Goal: Task Accomplishment & Management: Use online tool/utility

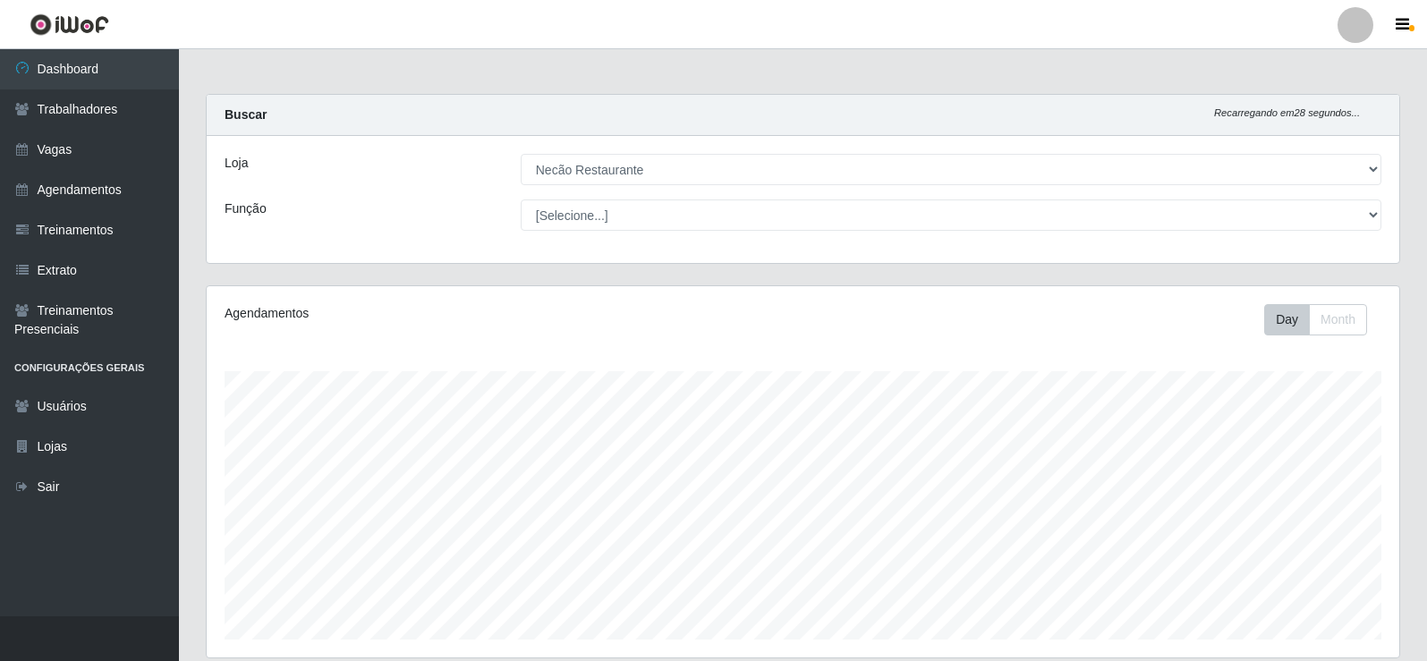
select select "334"
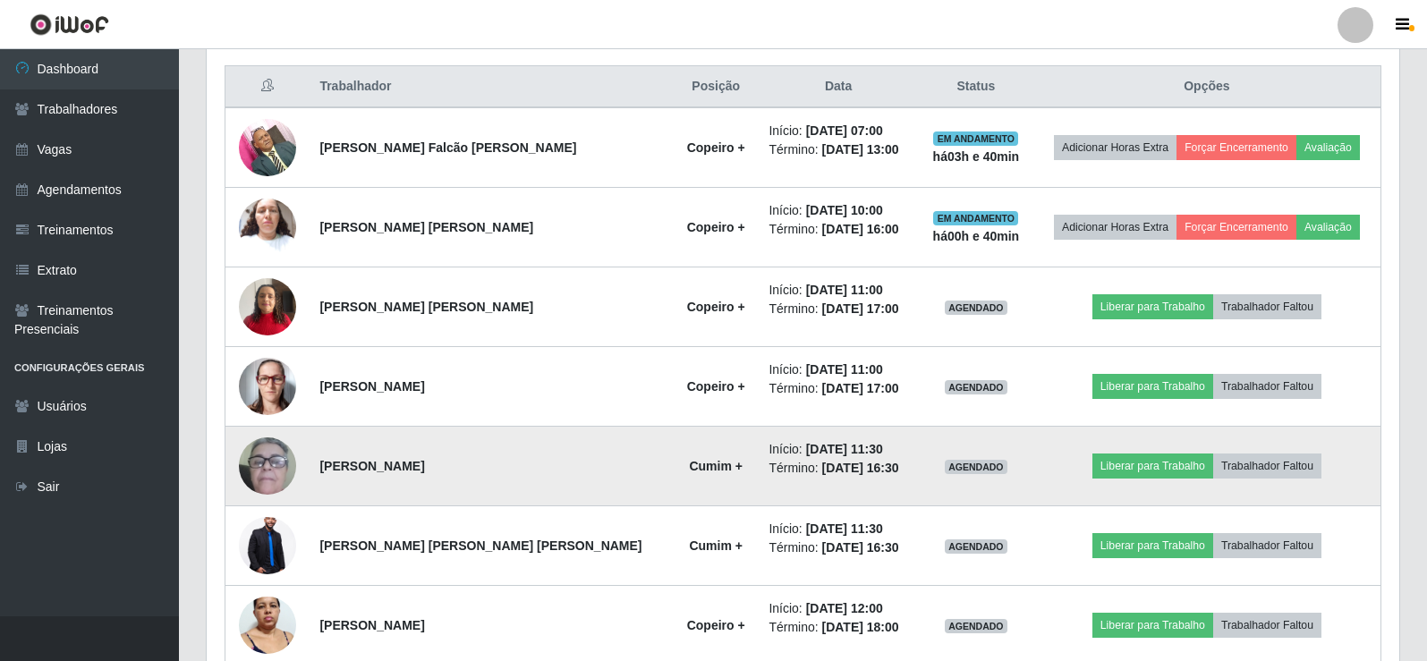
scroll to position [587, 0]
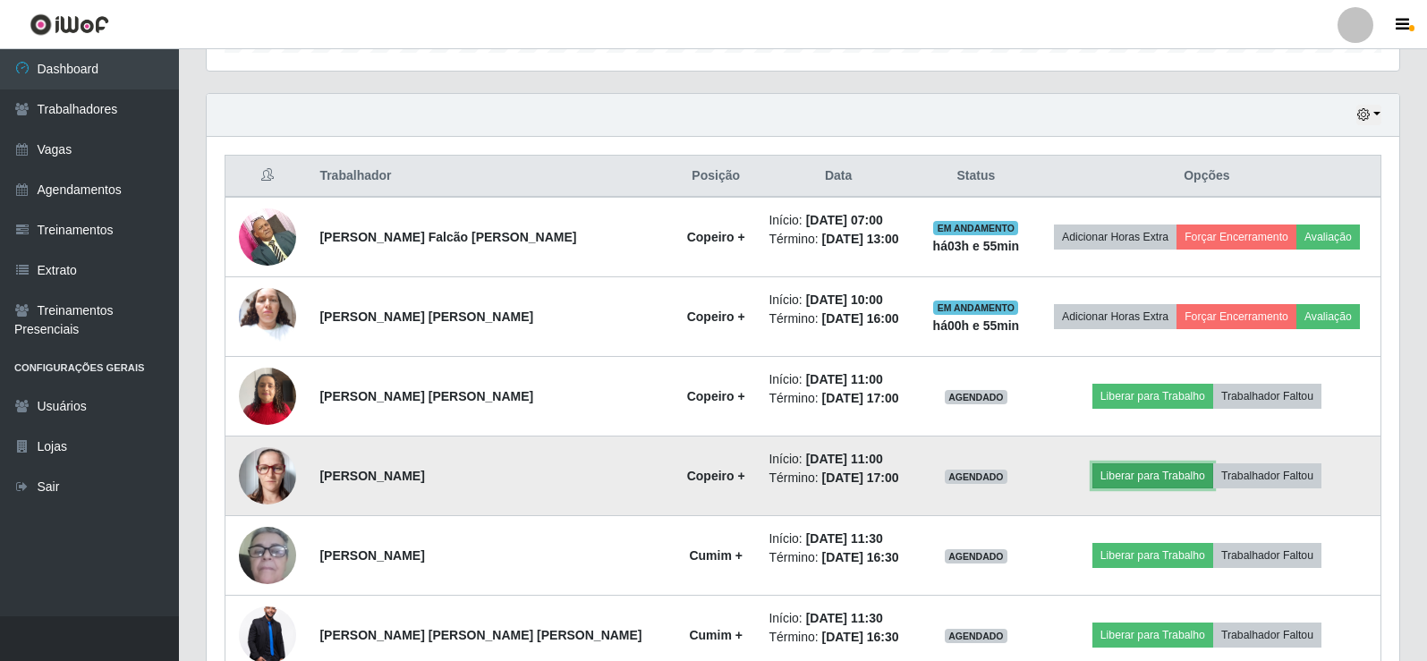
click at [1129, 480] on button "Liberar para Trabalho" at bounding box center [1153, 476] width 121 height 25
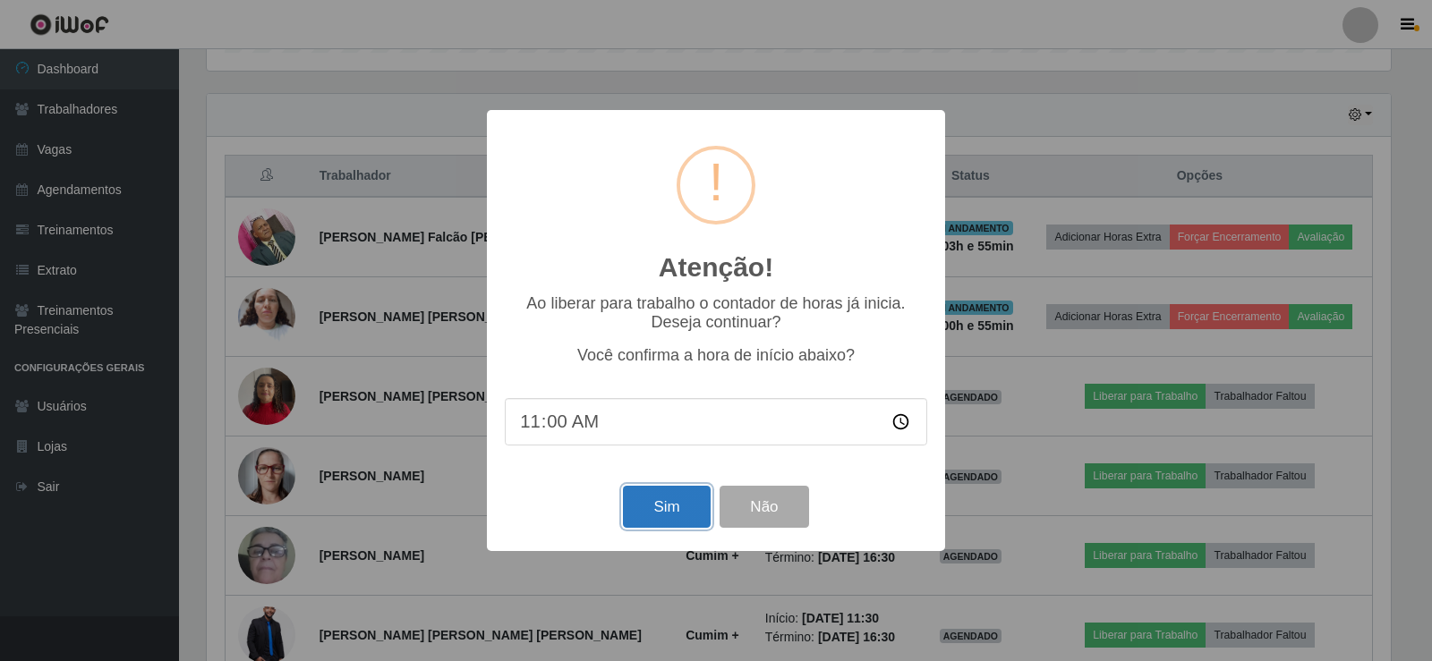
click at [668, 510] on button "Sim" at bounding box center [666, 507] width 87 height 42
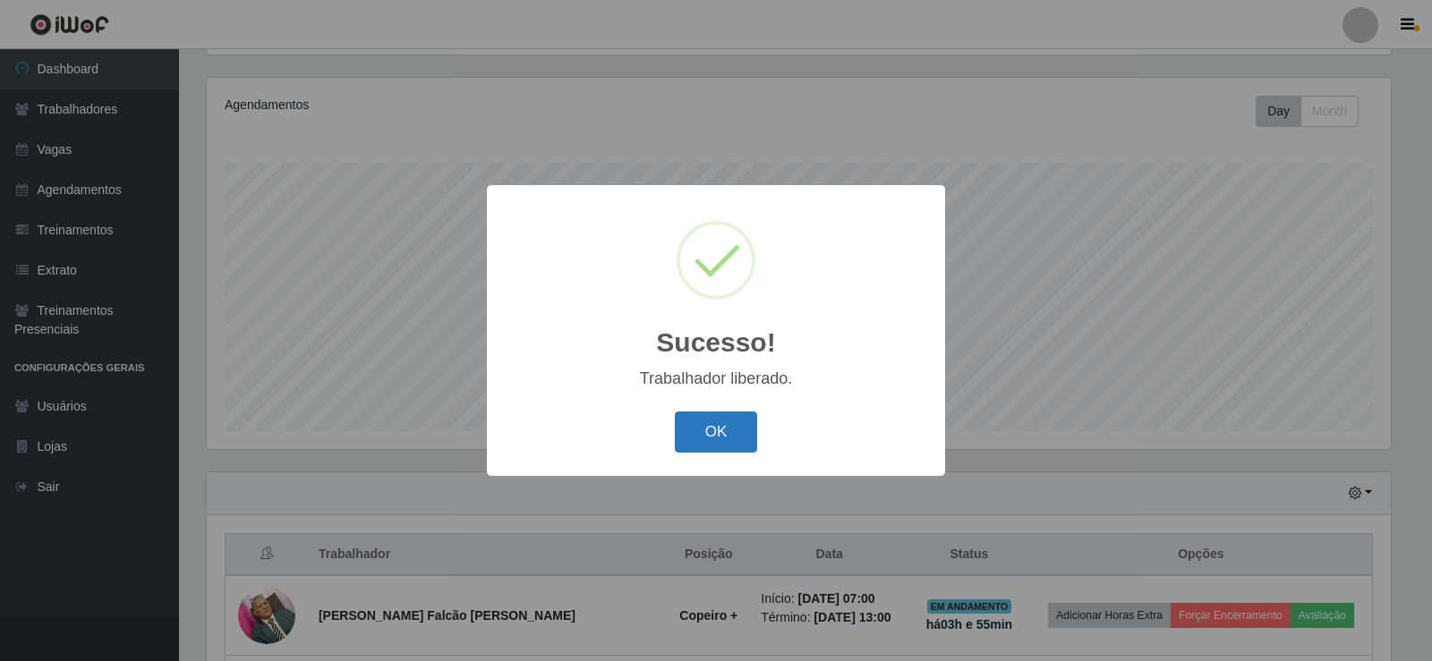
click at [692, 436] on button "OK" at bounding box center [716, 433] width 83 height 42
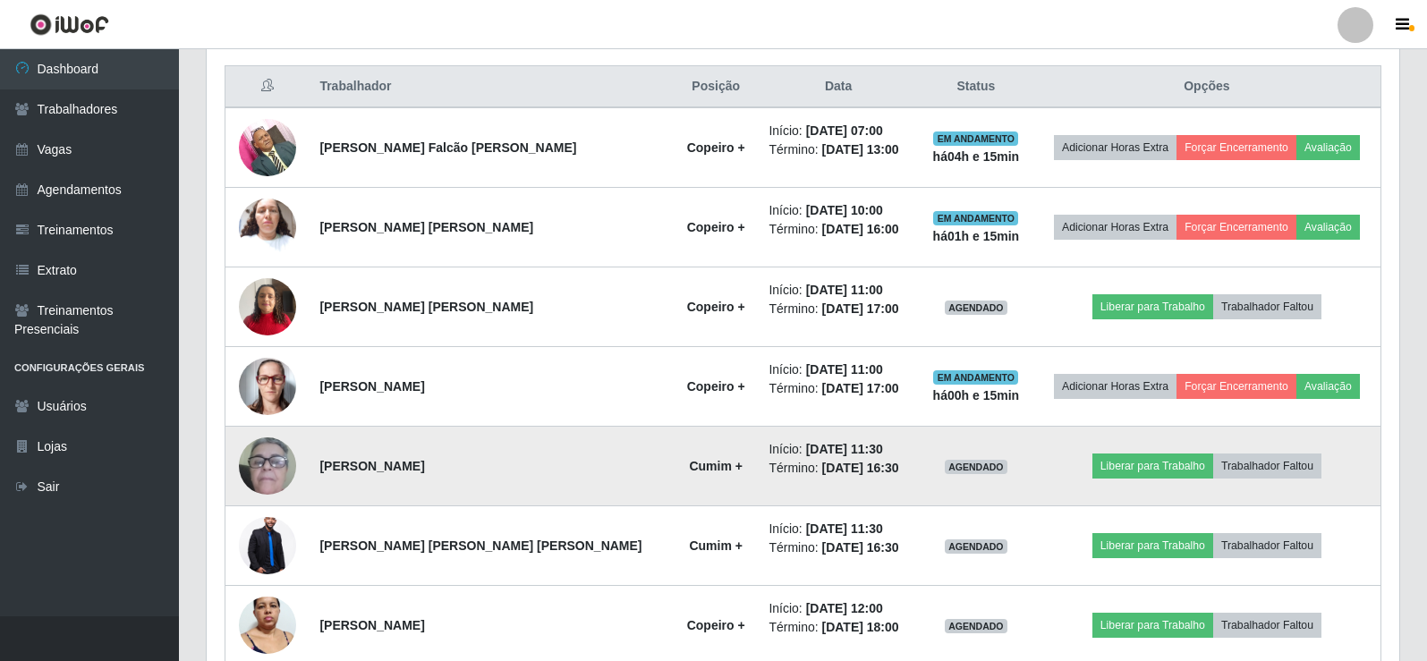
scroll to position [766, 0]
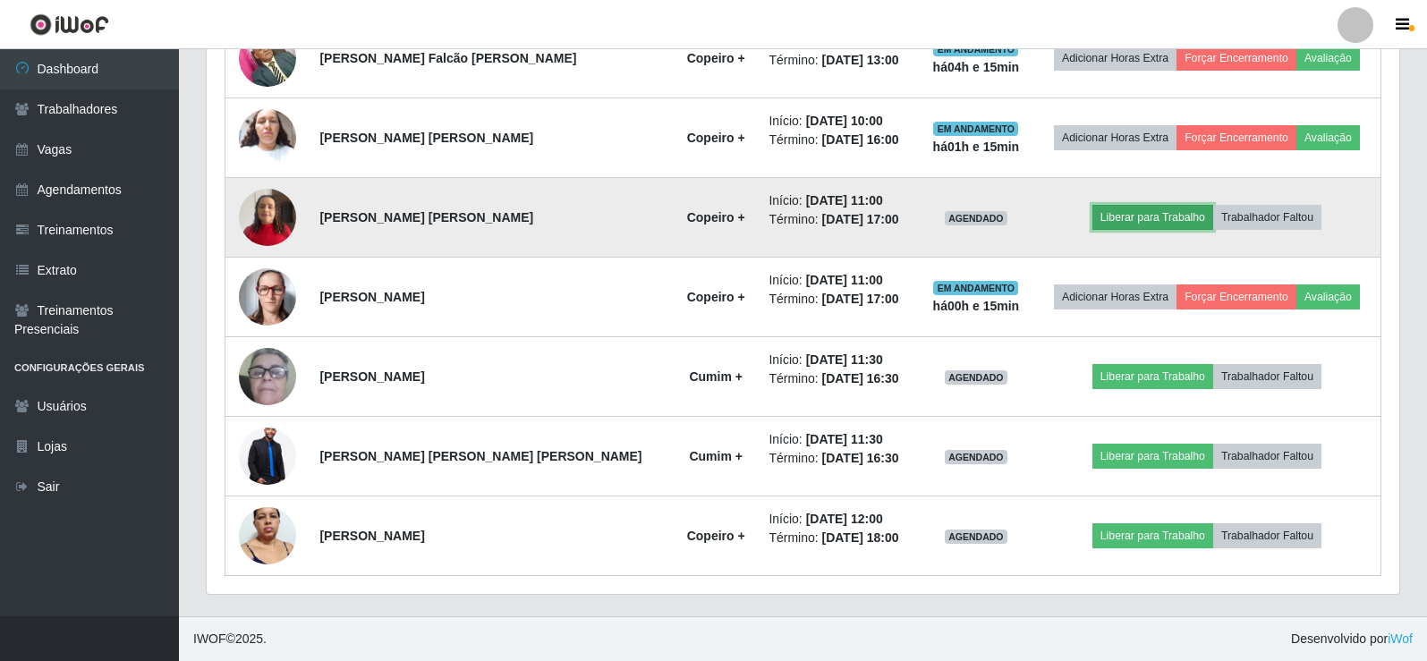
click at [1164, 216] on button "Liberar para Trabalho" at bounding box center [1153, 217] width 121 height 25
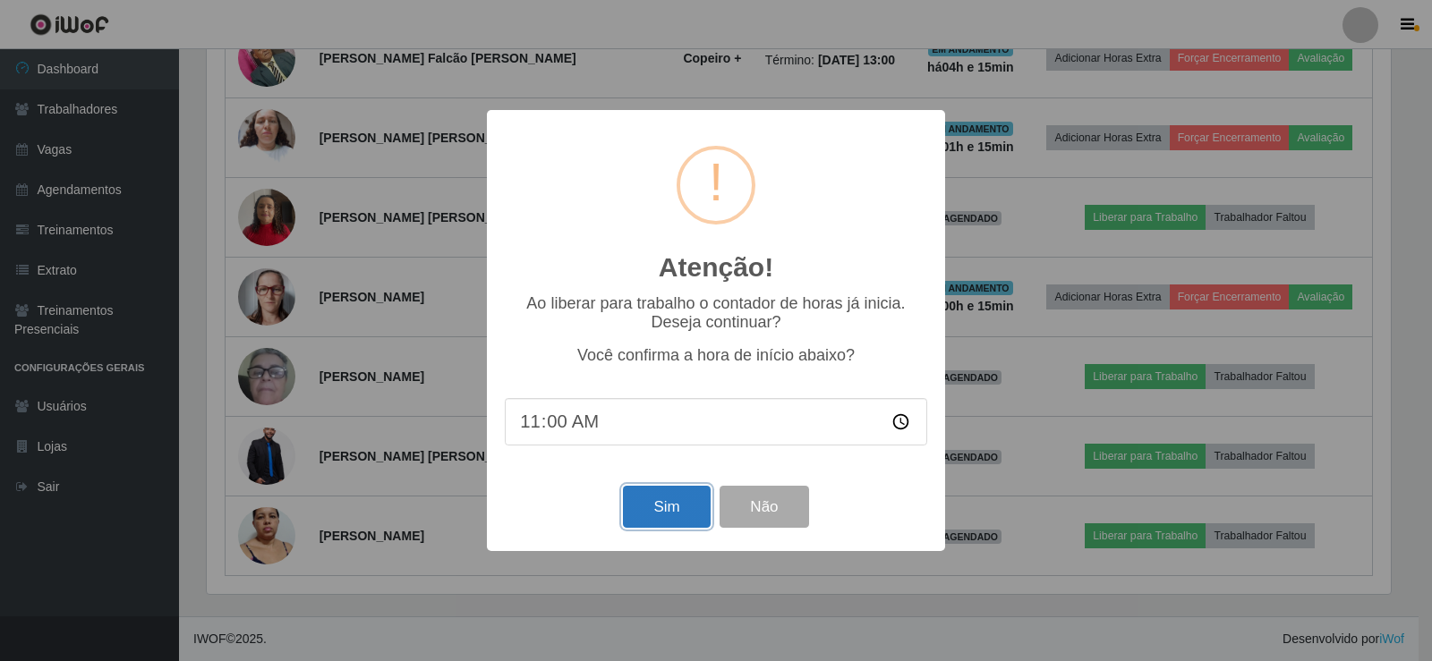
click at [651, 510] on button "Sim" at bounding box center [666, 507] width 87 height 42
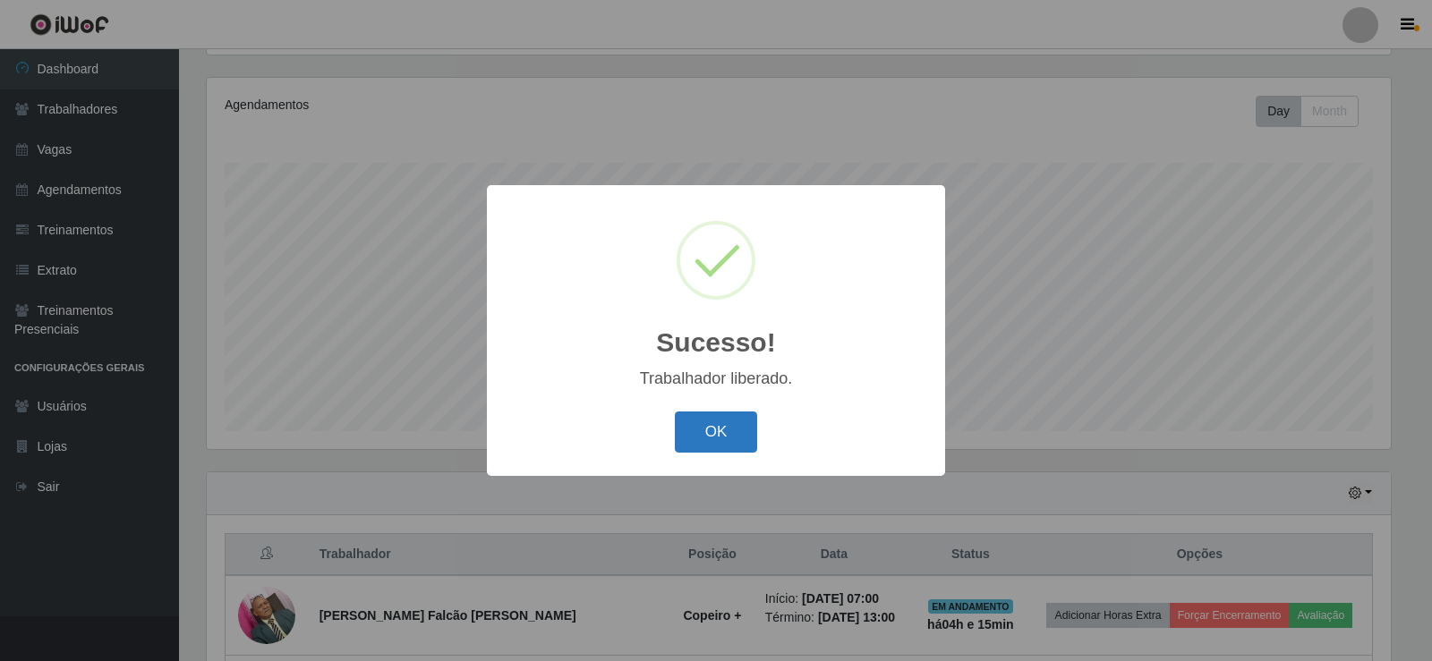
click at [713, 439] on button "OK" at bounding box center [716, 433] width 83 height 42
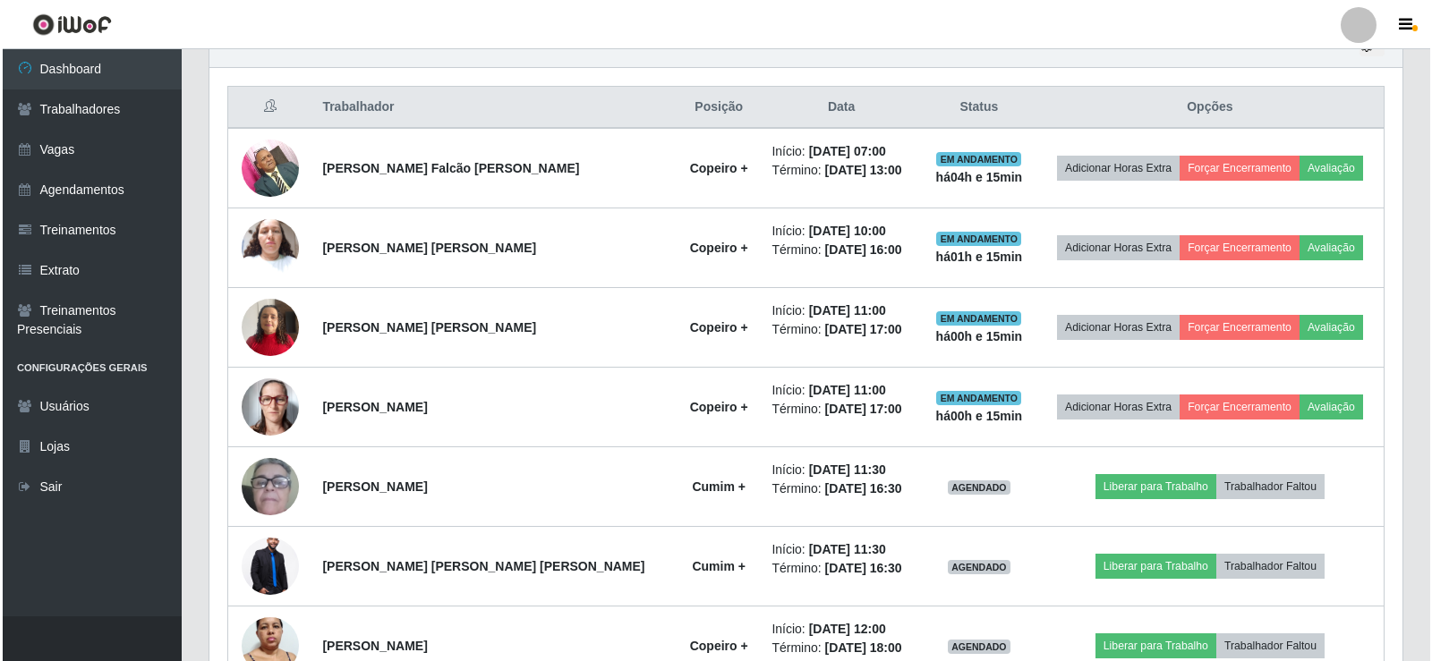
scroll to position [766, 0]
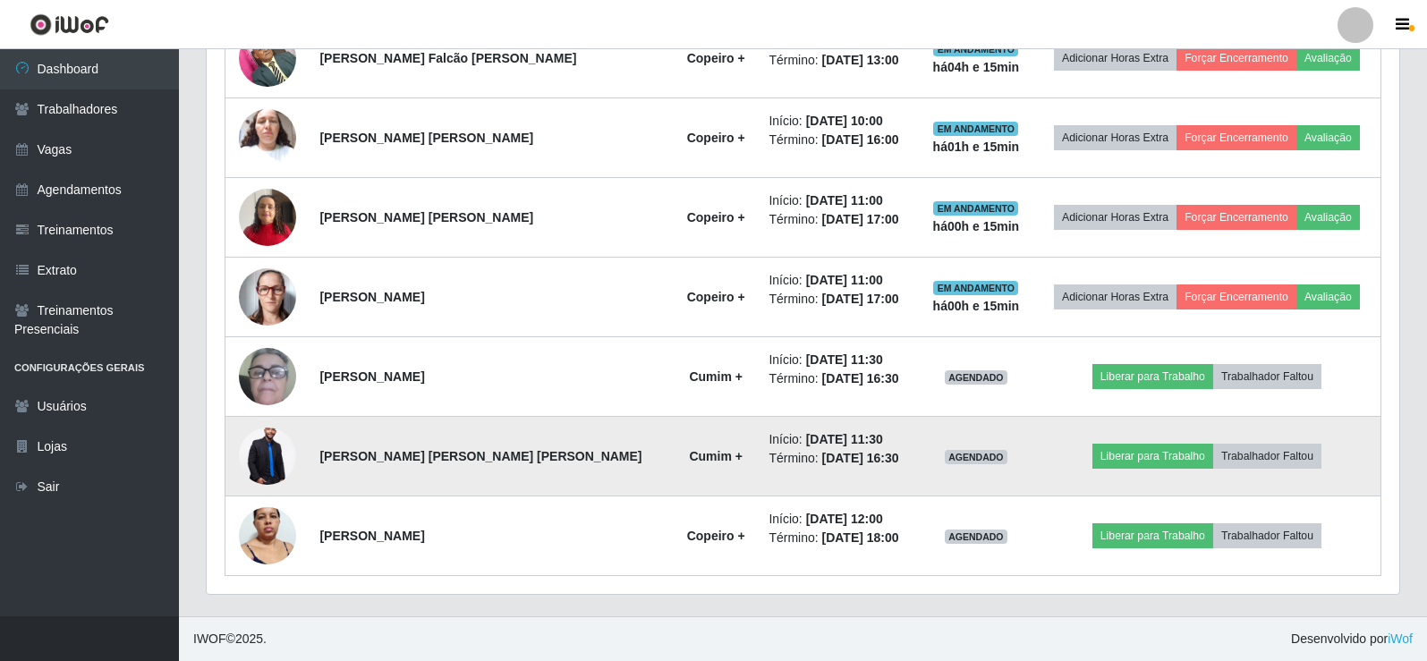
click at [260, 459] on img at bounding box center [267, 456] width 57 height 86
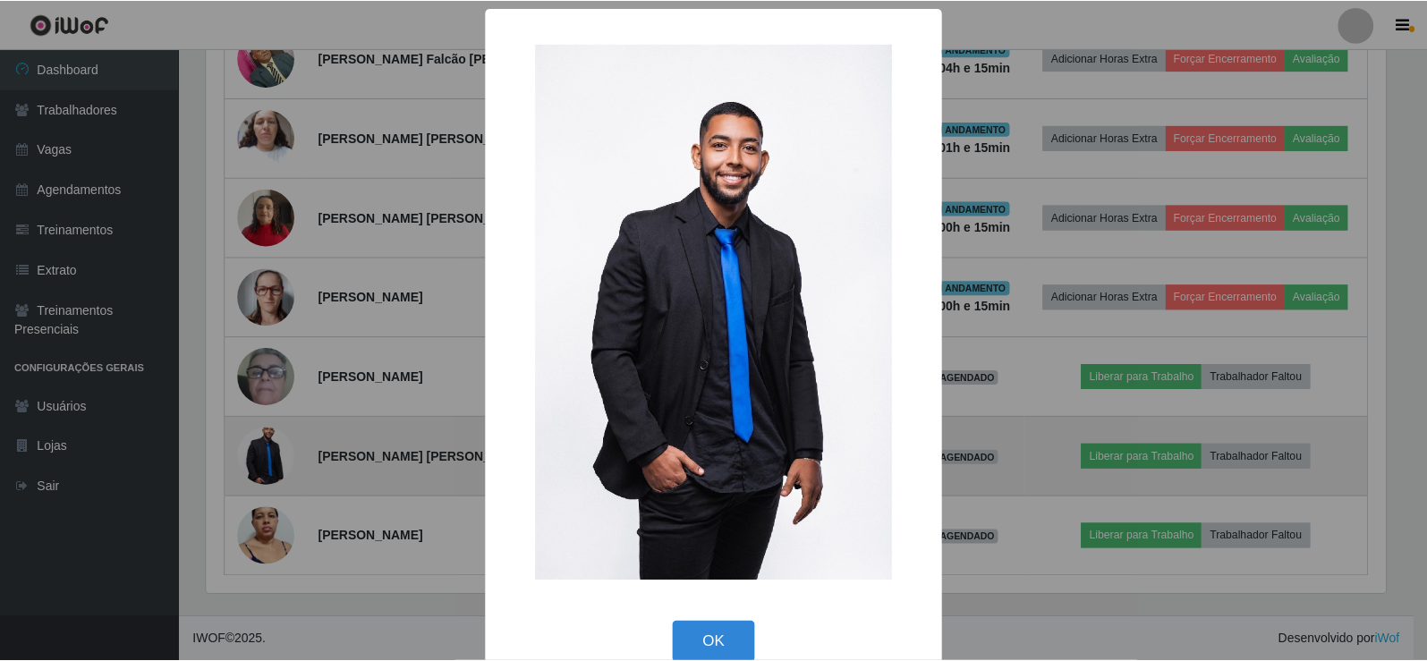
scroll to position [371, 1184]
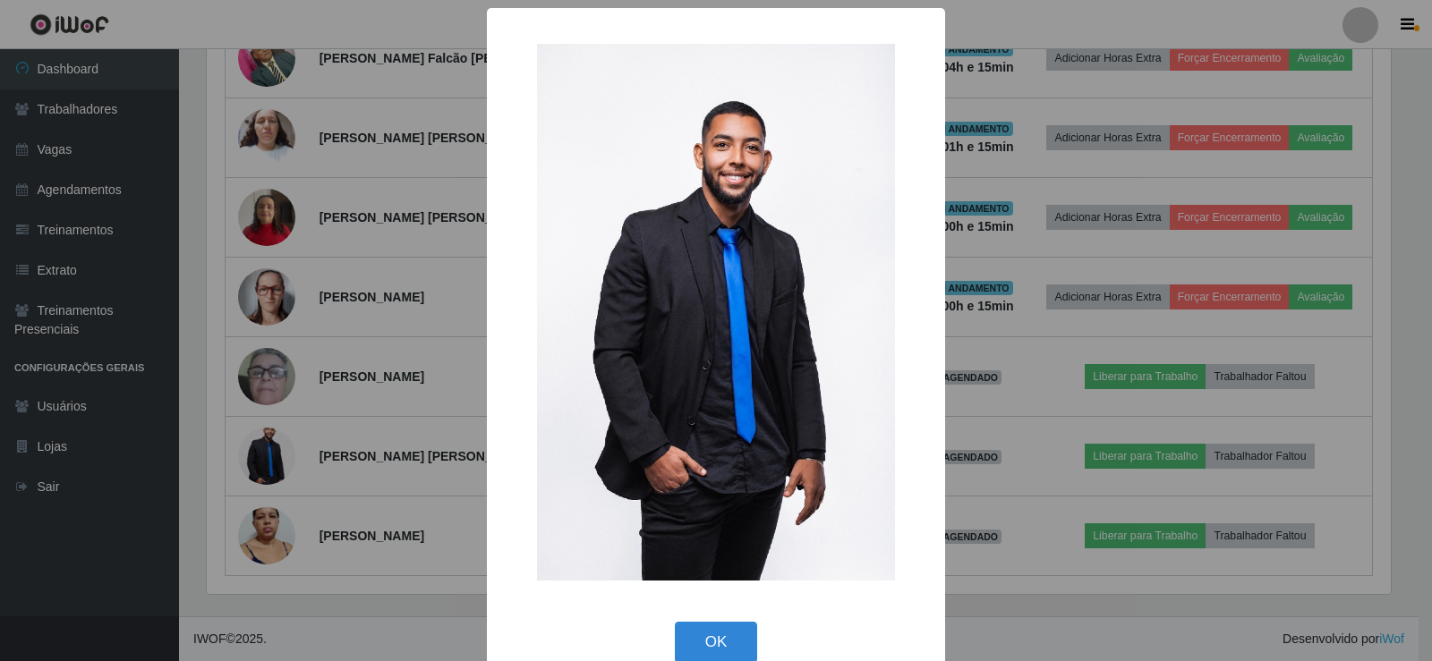
click at [417, 440] on div "× OK Cancel" at bounding box center [716, 330] width 1432 height 661
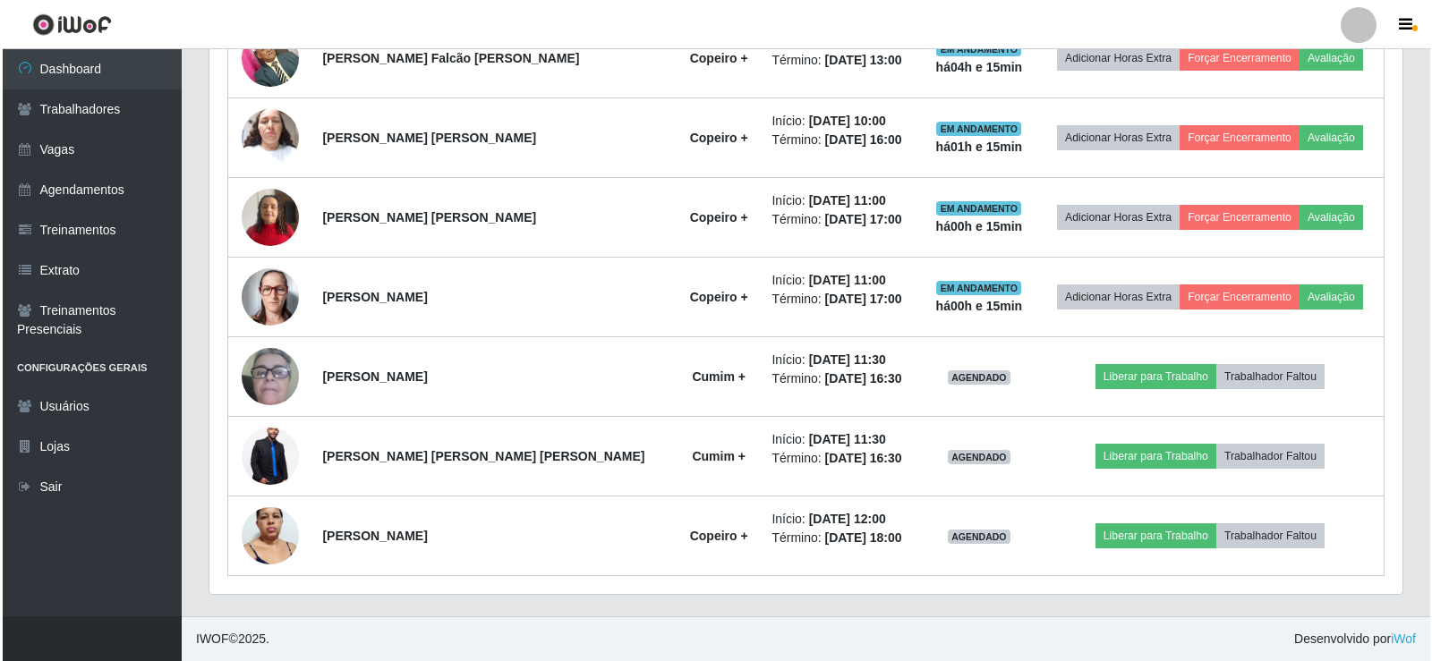
scroll to position [371, 1193]
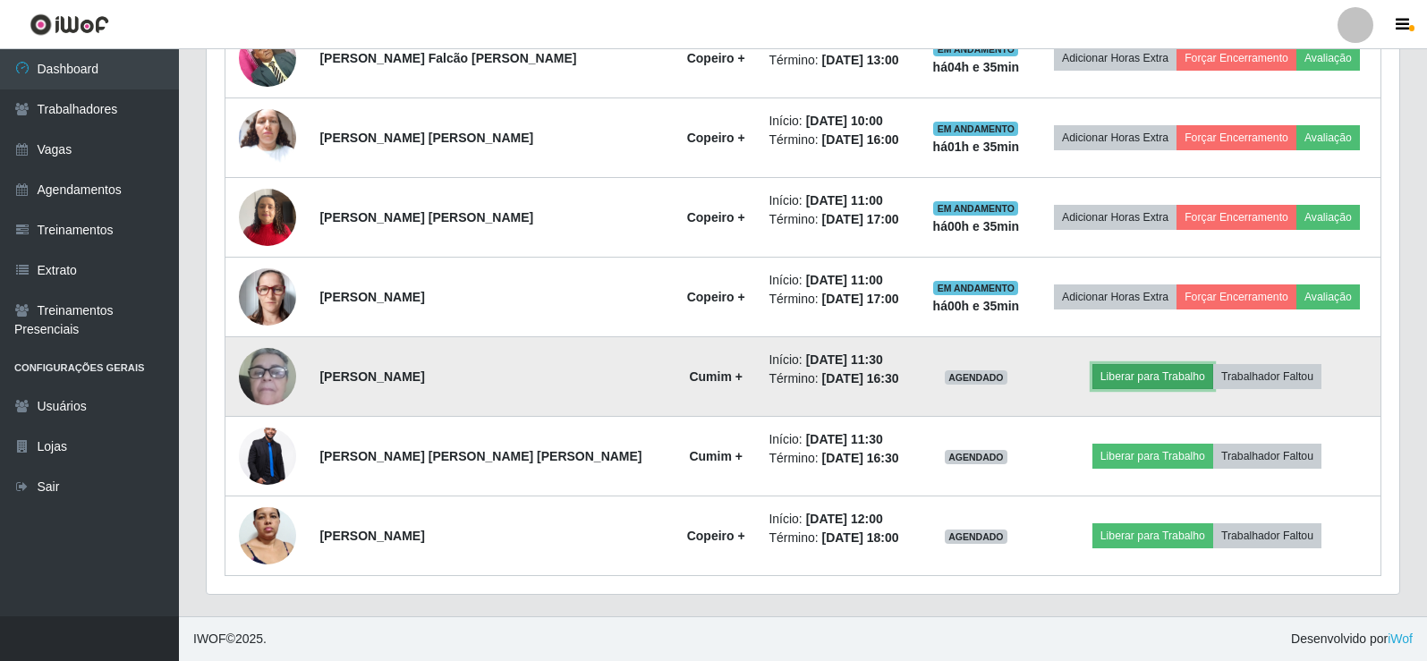
click at [1105, 377] on button "Liberar para Trabalho" at bounding box center [1153, 376] width 121 height 25
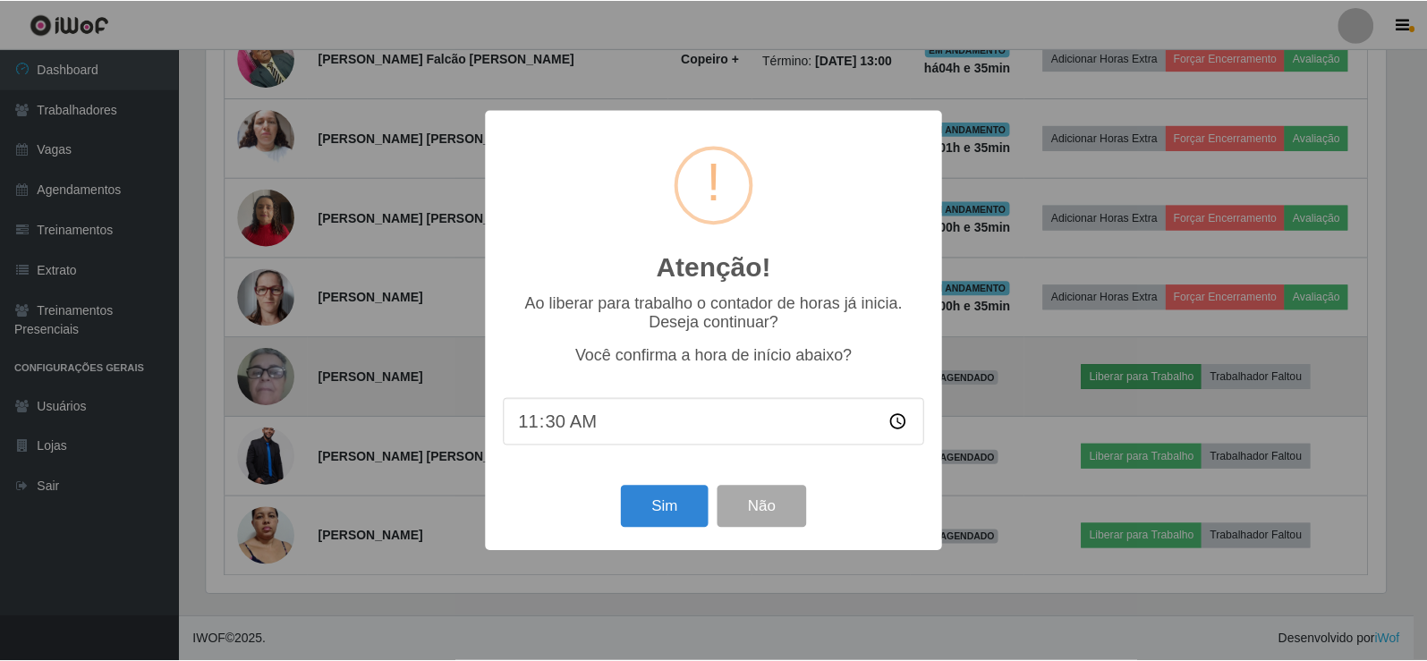
scroll to position [371, 1184]
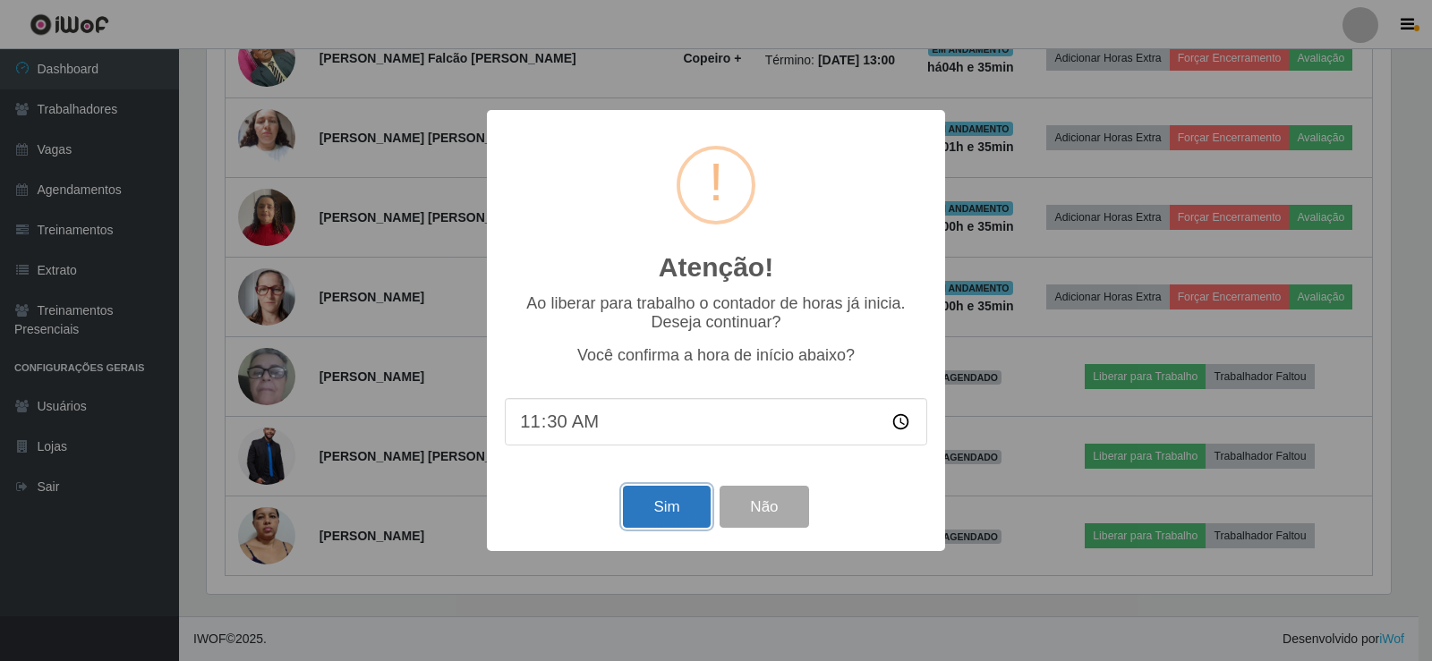
click at [665, 507] on button "Sim" at bounding box center [666, 507] width 87 height 42
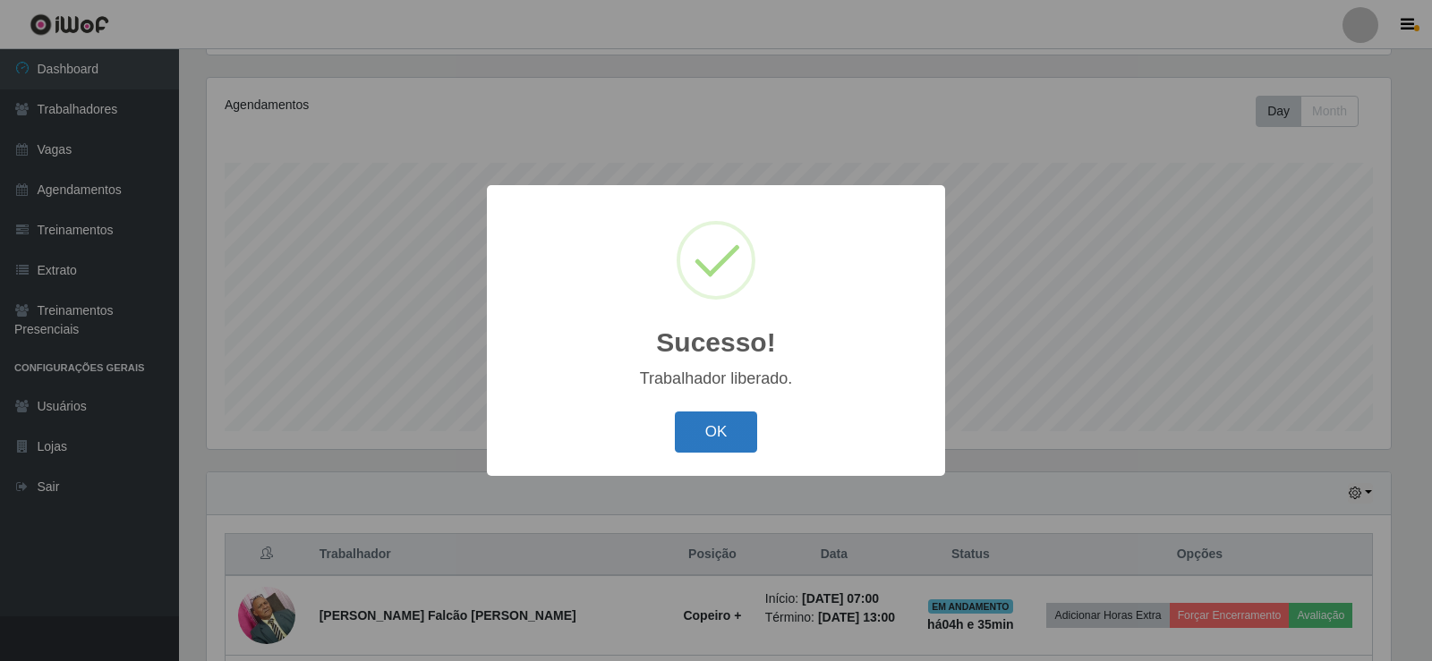
click at [700, 422] on button "OK" at bounding box center [716, 433] width 83 height 42
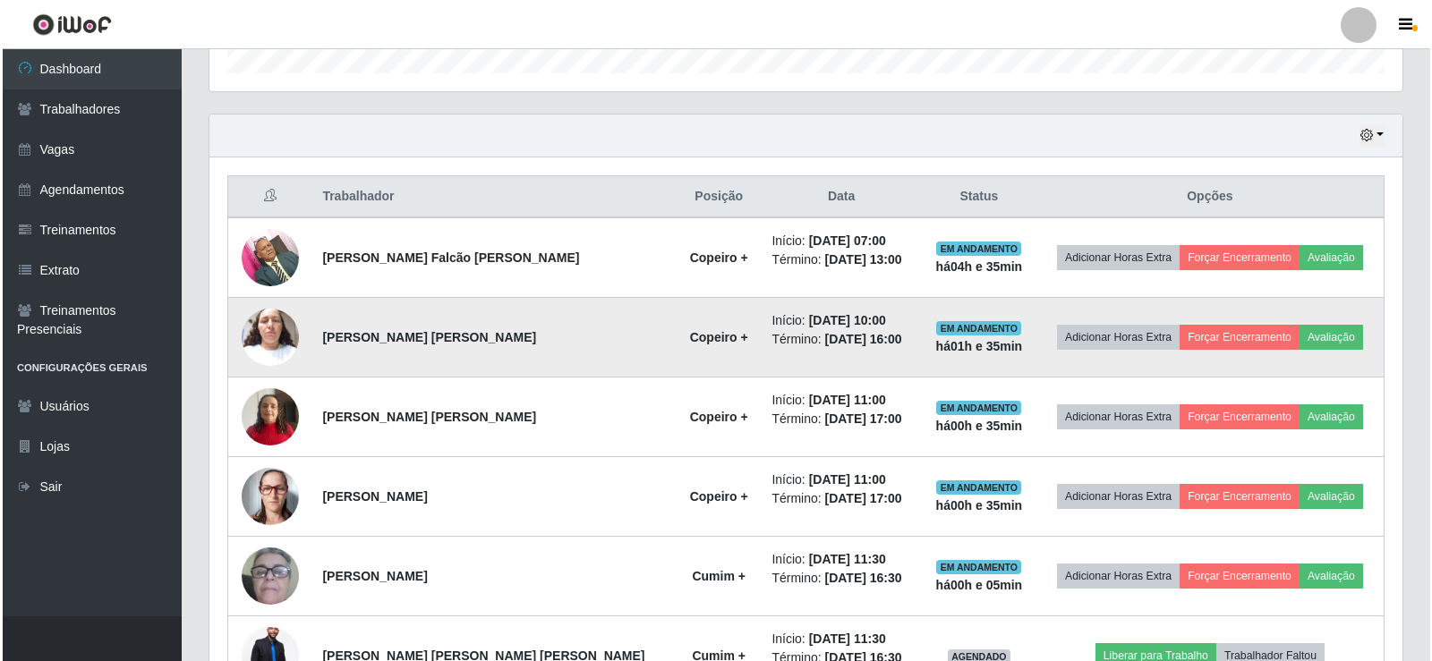
scroll to position [745, 0]
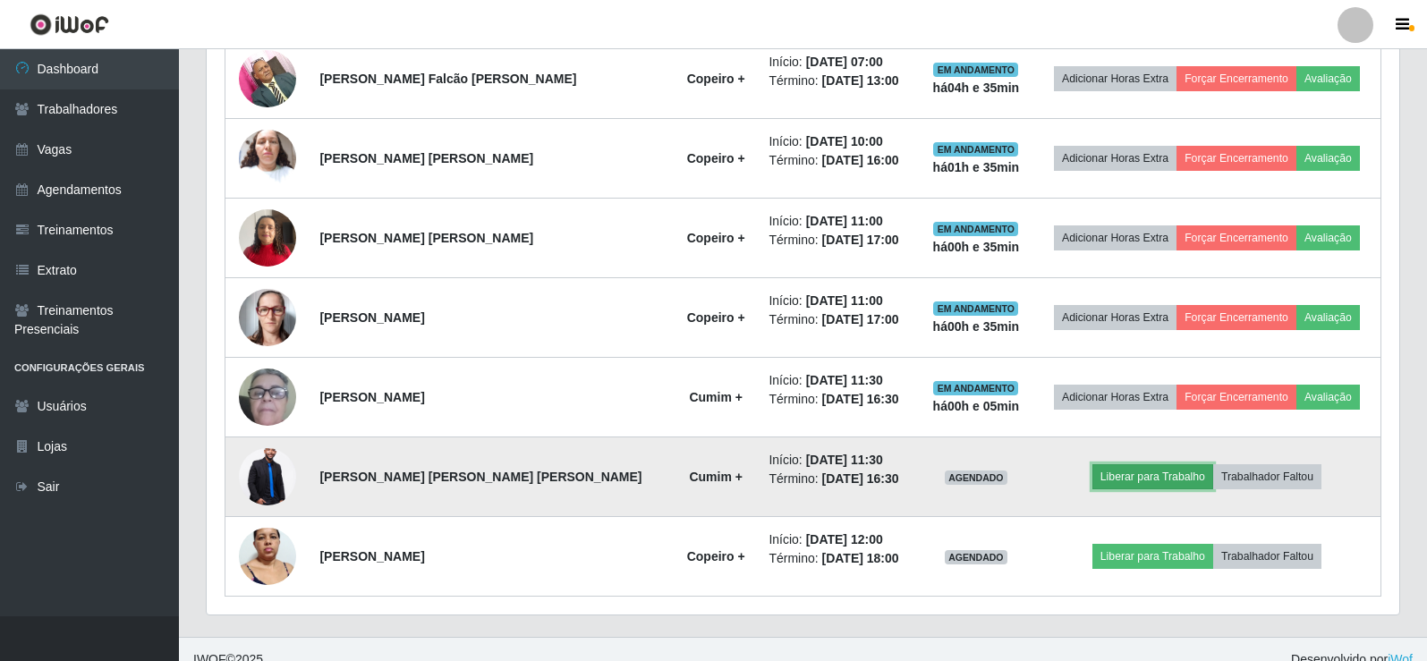
click at [1147, 489] on button "Liberar para Trabalho" at bounding box center [1153, 476] width 121 height 25
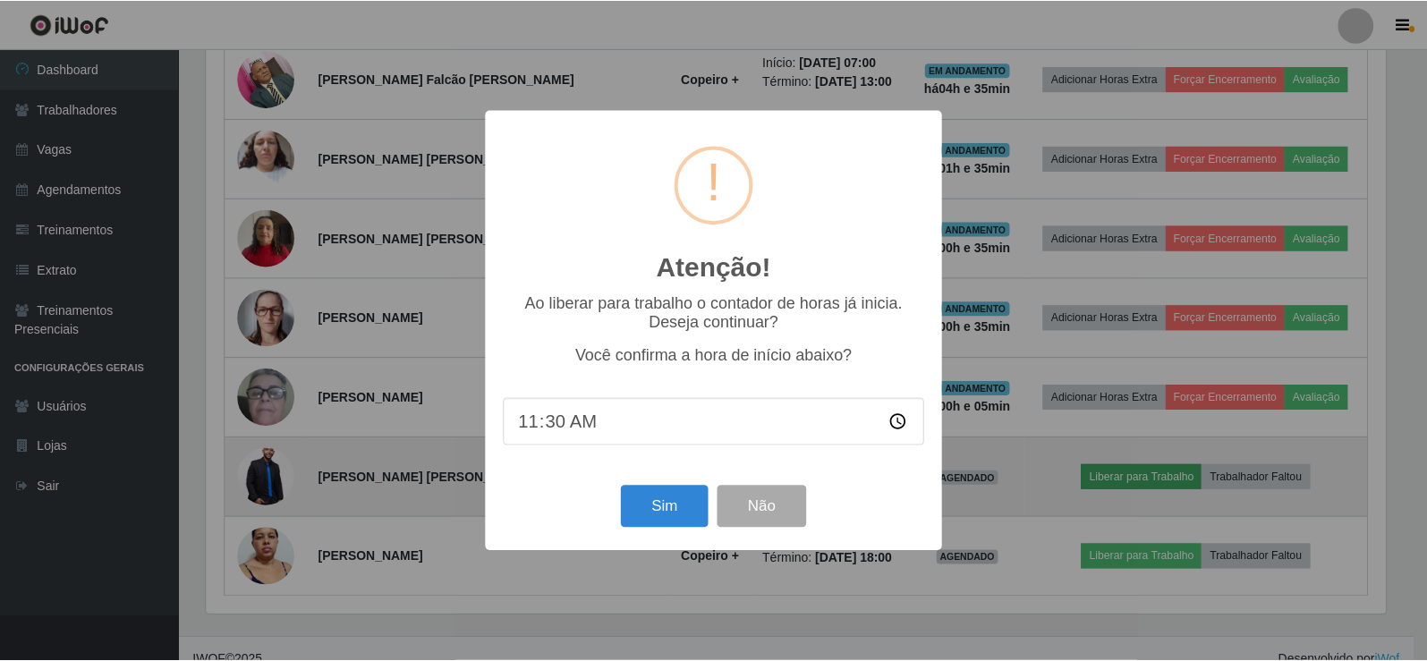
scroll to position [371, 1184]
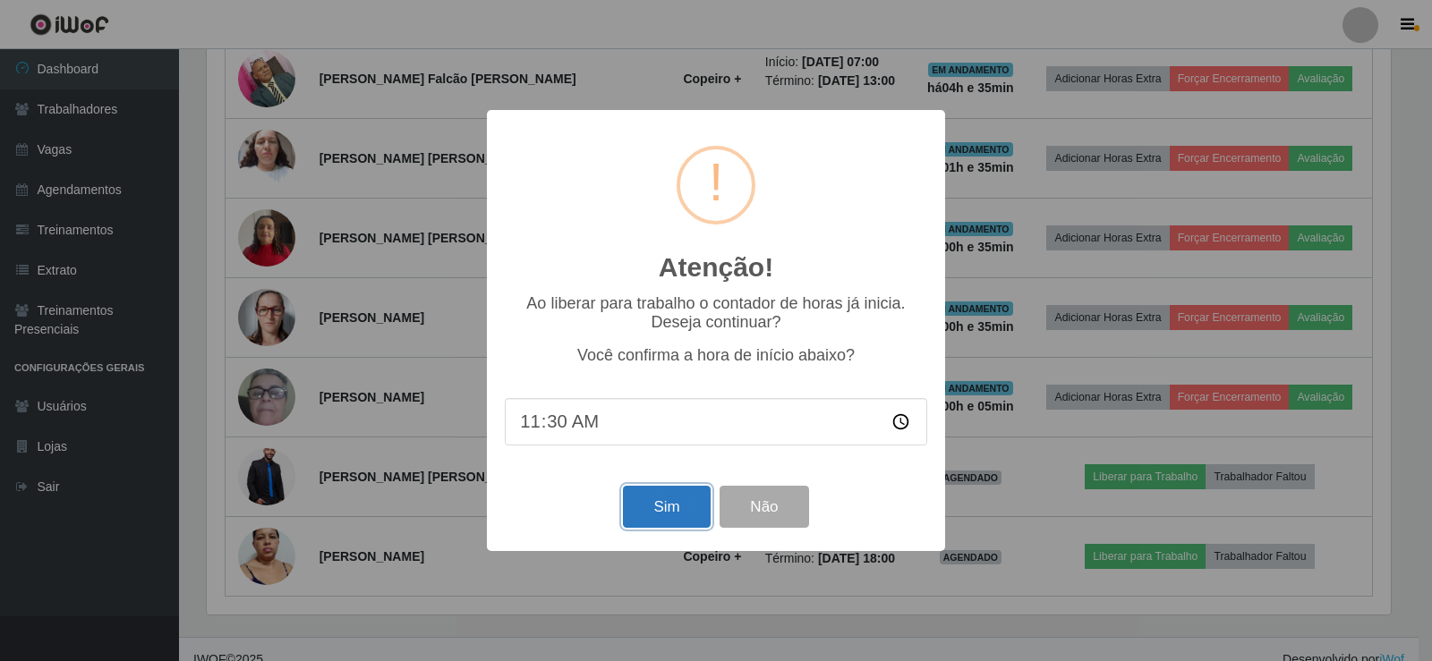
click at [643, 499] on button "Sim" at bounding box center [666, 507] width 87 height 42
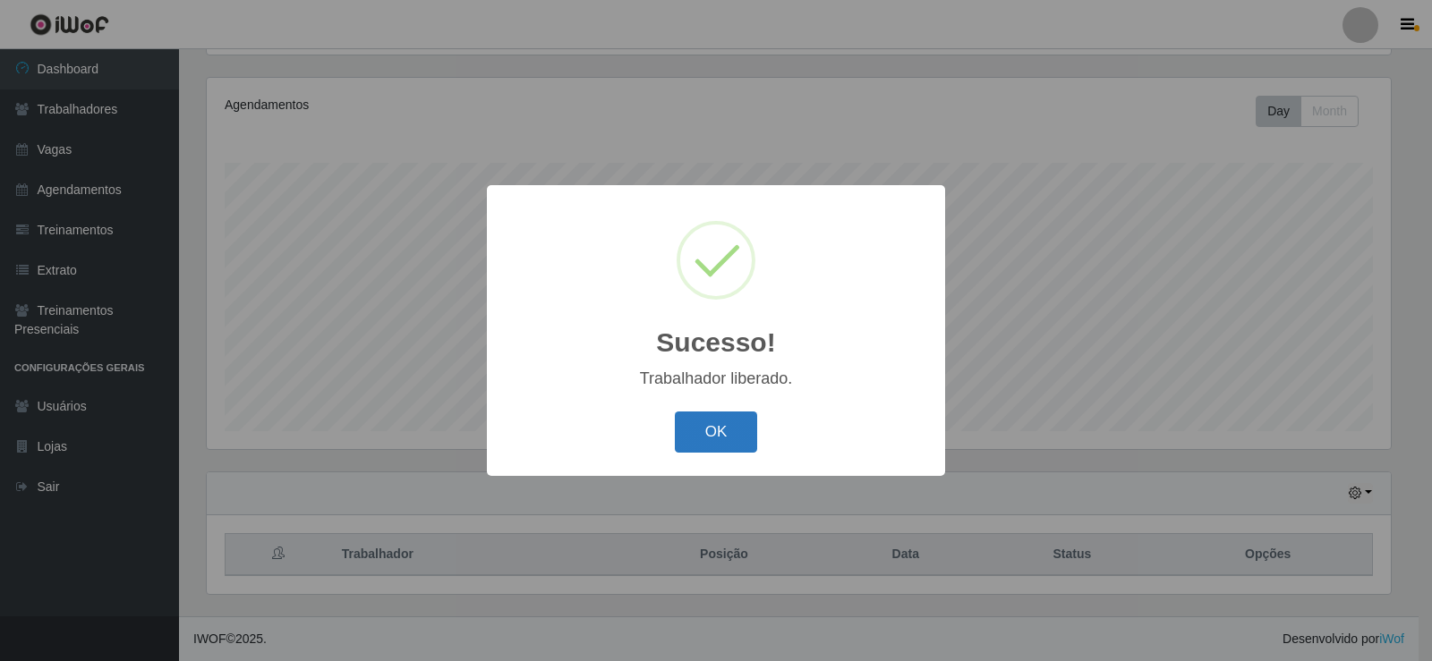
click at [716, 442] on button "OK" at bounding box center [716, 433] width 83 height 42
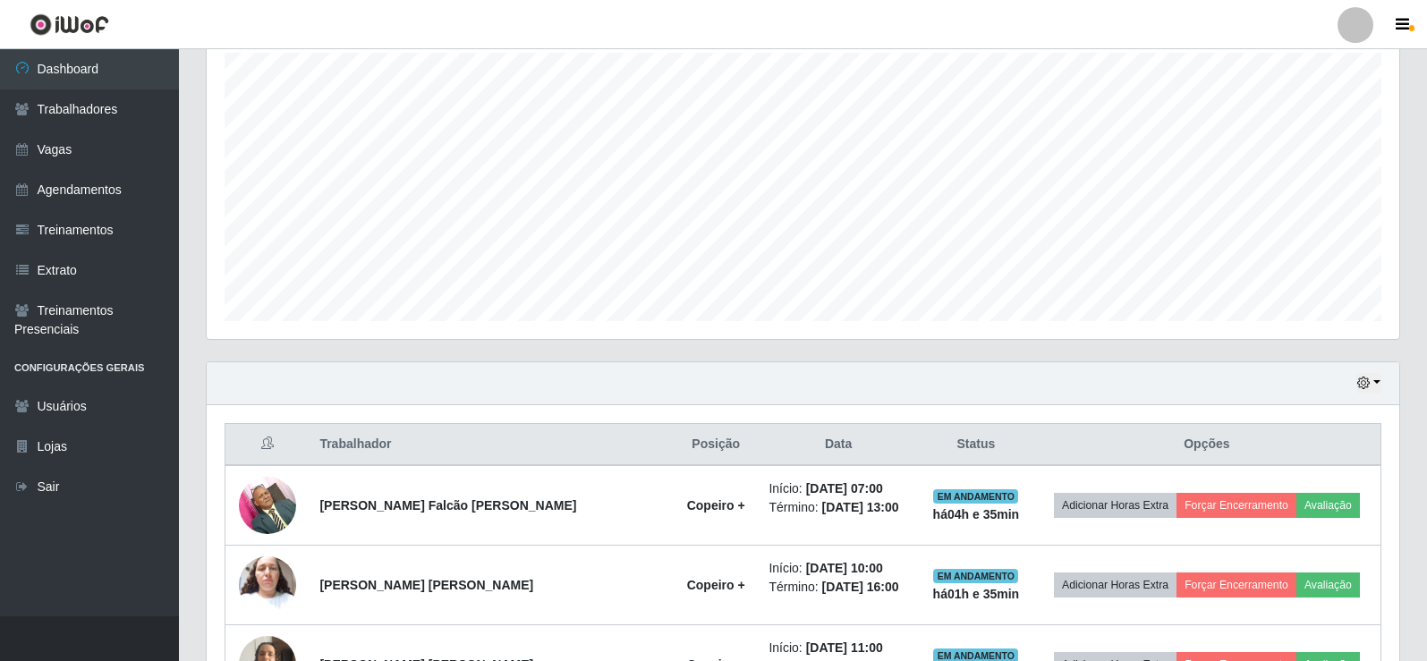
scroll to position [0, 0]
